Goal: Find contact information

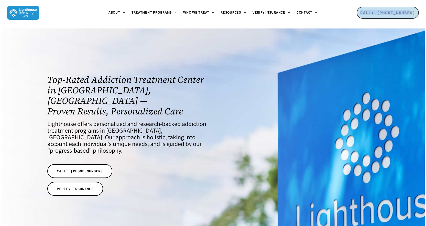
click at [417, 12] on div "Menu About About Lighthouse Meet the Lighthouse Treatment Team. Treatment Philo…" at bounding box center [213, 12] width 426 height 25
copy nav "Get Started Begin your recovery journey today. Referring Professionals Connect …"
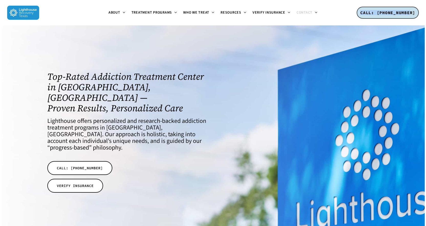
click at [306, 15] on span "Contact" at bounding box center [305, 12] width 16 height 5
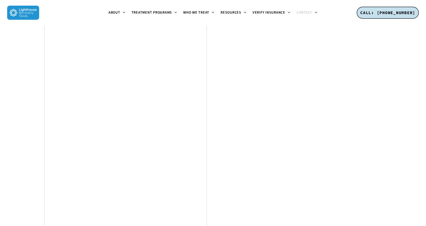
scroll to position [649, 0]
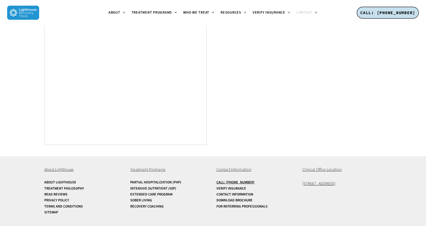
drag, startPoint x: 294, startPoint y: 178, endPoint x: 342, endPoint y: 186, distance: 48.9
click at [342, 186] on div "About Lighthouse About Lighthouse Treatment Philosophy Read Reviews Privacy Pol…" at bounding box center [213, 191] width 338 height 70
click at [385, 183] on div "About Lighthouse About Lighthouse Treatment Philosophy Read Reviews Privacy Pol…" at bounding box center [213, 191] width 384 height 70
drag, startPoint x: 363, startPoint y: 184, endPoint x: 301, endPoint y: 184, distance: 61.7
click at [301, 184] on div "About Lighthouse About Lighthouse Treatment Philosophy Read Reviews Privacy Pol…" at bounding box center [213, 191] width 338 height 70
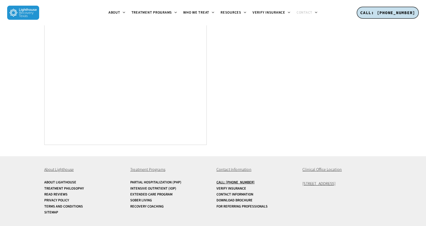
copy span "[STREET_ADDRESS]"
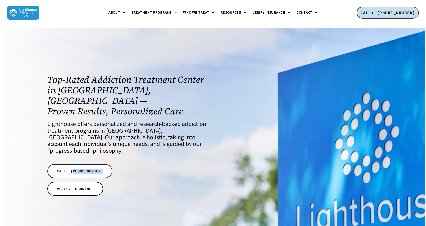
click at [73, 153] on div "Top-Rated Addiction Treatment Center in Dallas, TX — Proven Results, Personaliz…" at bounding box center [126, 136] width 159 height 124
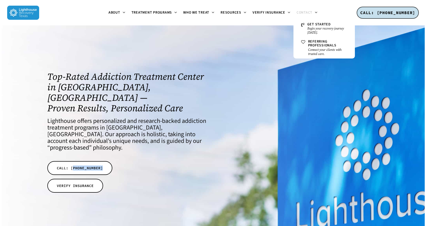
click at [306, 13] on span "Contact" at bounding box center [305, 12] width 16 height 5
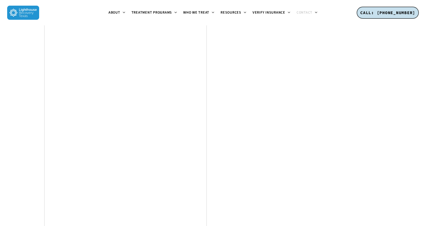
scroll to position [649, 0]
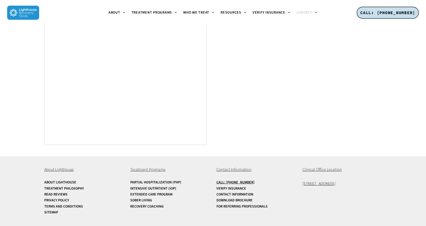
drag, startPoint x: 299, startPoint y: 183, endPoint x: 362, endPoint y: 184, distance: 62.5
click at [371, 184] on div "About Lighthouse About Lighthouse Treatment Philosophy Read Reviews Privacy Pol…" at bounding box center [213, 191] width 338 height 70
copy span "[STREET_ADDRESS]"
